Goal: Information Seeking & Learning: Learn about a topic

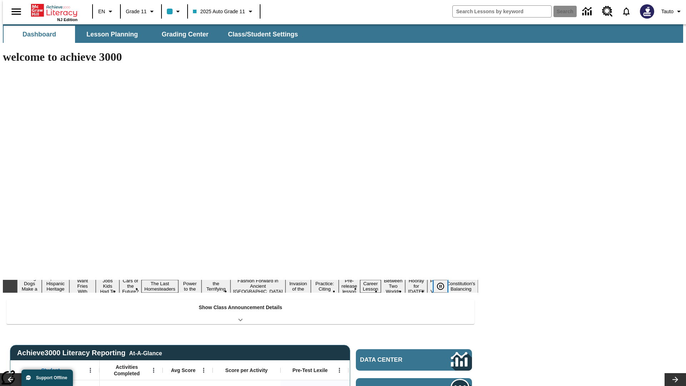
click at [443, 282] on icon "Pause" at bounding box center [440, 286] width 9 height 9
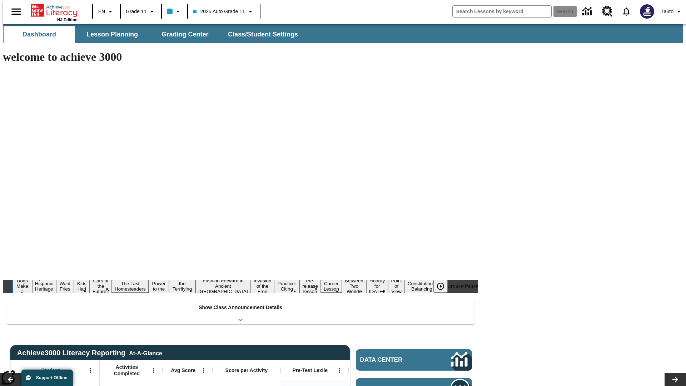
click at [32, 272] on button "Diving Dogs Make a Splash" at bounding box center [23, 286] width 20 height 28
